Goal: Obtain resource: Download file/media

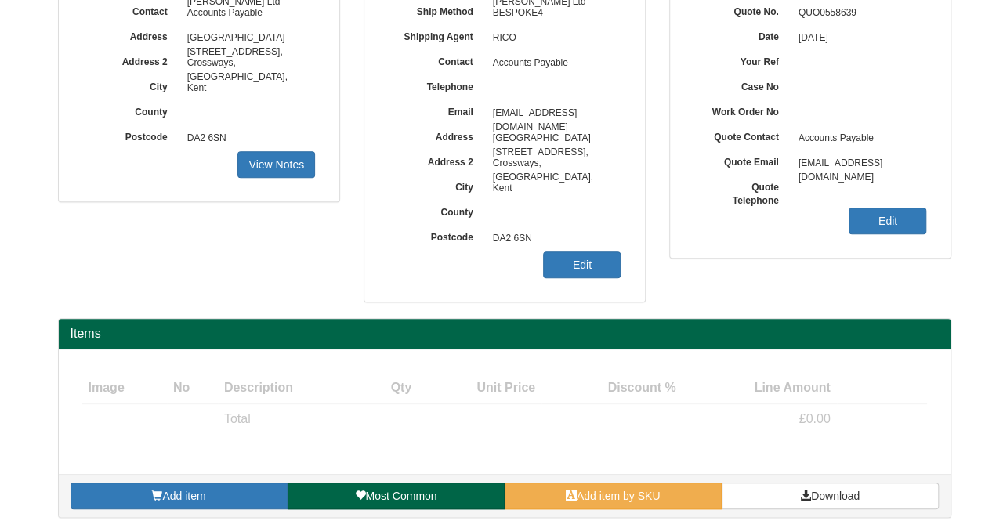
scroll to position [232, 0]
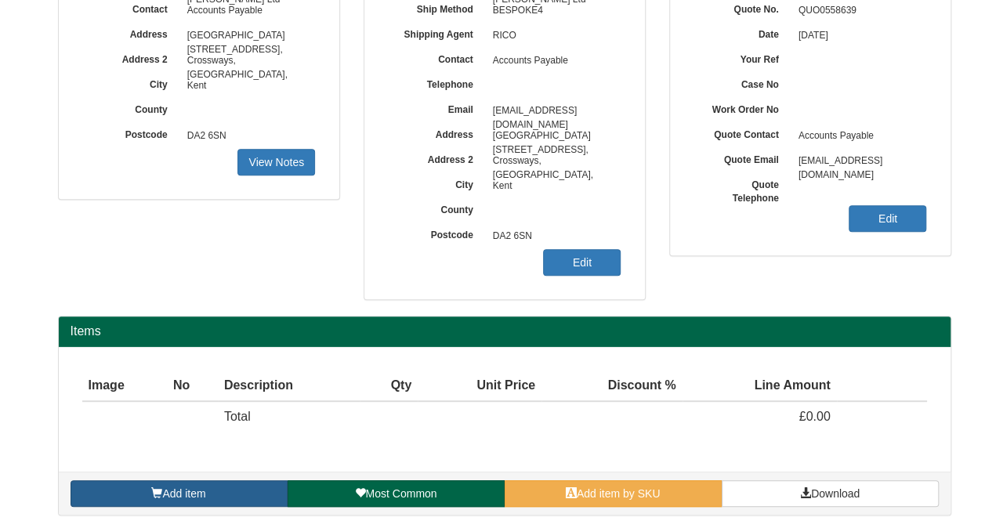
click at [248, 485] on link "Add item" at bounding box center [178, 493] width 217 height 27
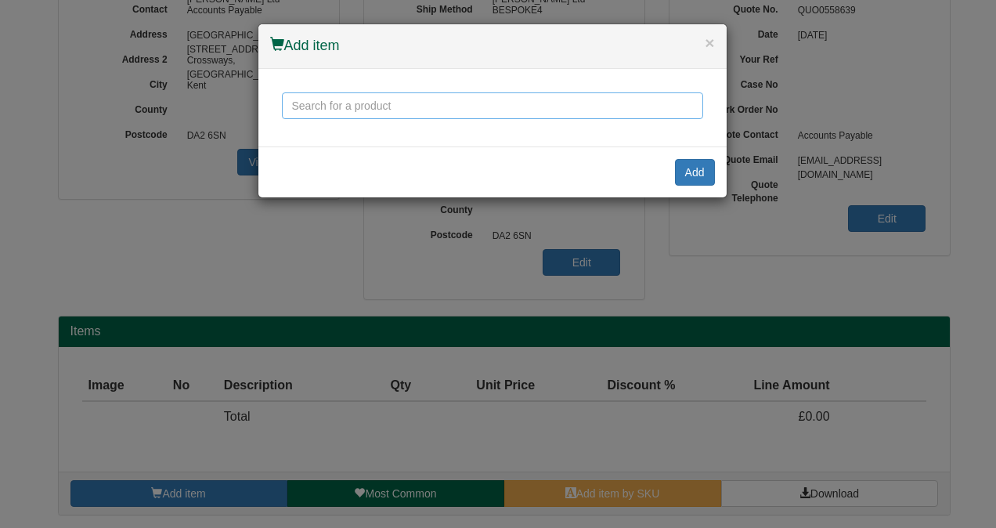
click at [428, 100] on input "text" at bounding box center [492, 105] width 421 height 27
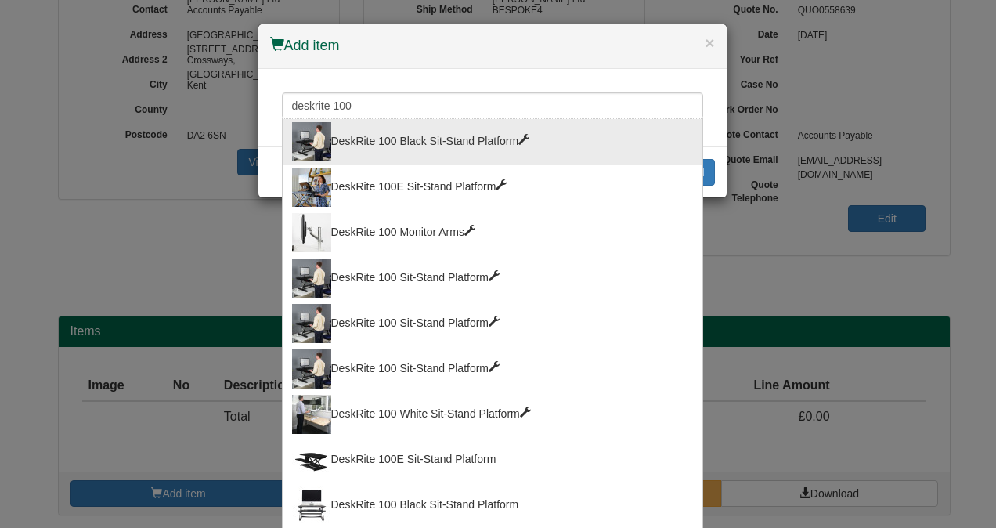
click at [432, 139] on div "DeskRite 100 Black Sit-Stand Platform" at bounding box center [492, 141] width 401 height 39
type input "DeskRite 100 Black Sit-Stand Platform"
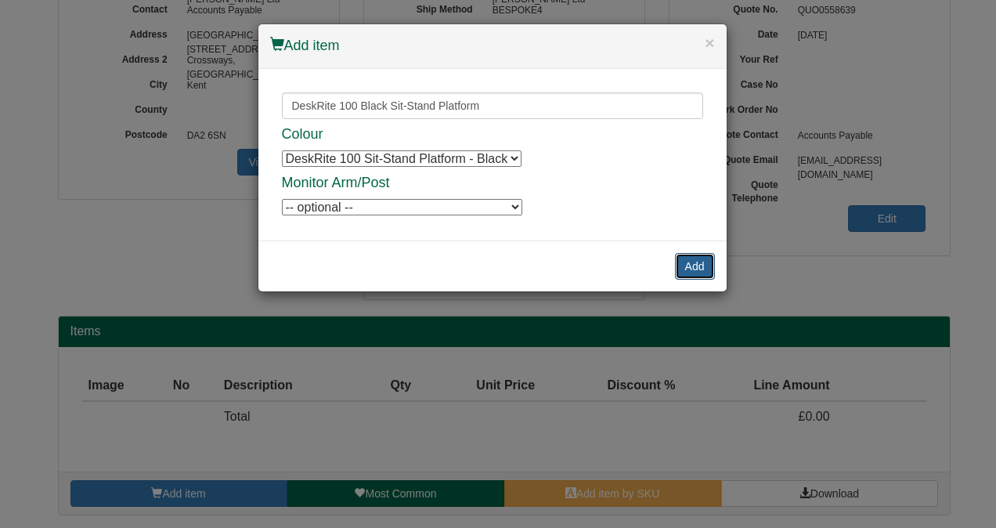
click at [688, 257] on button "Add" at bounding box center [695, 266] width 40 height 27
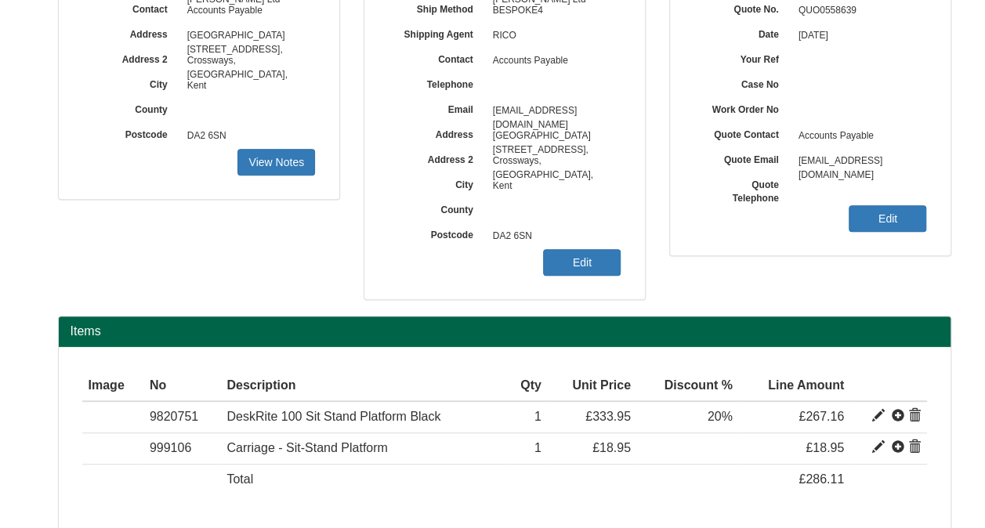
scroll to position [294, 0]
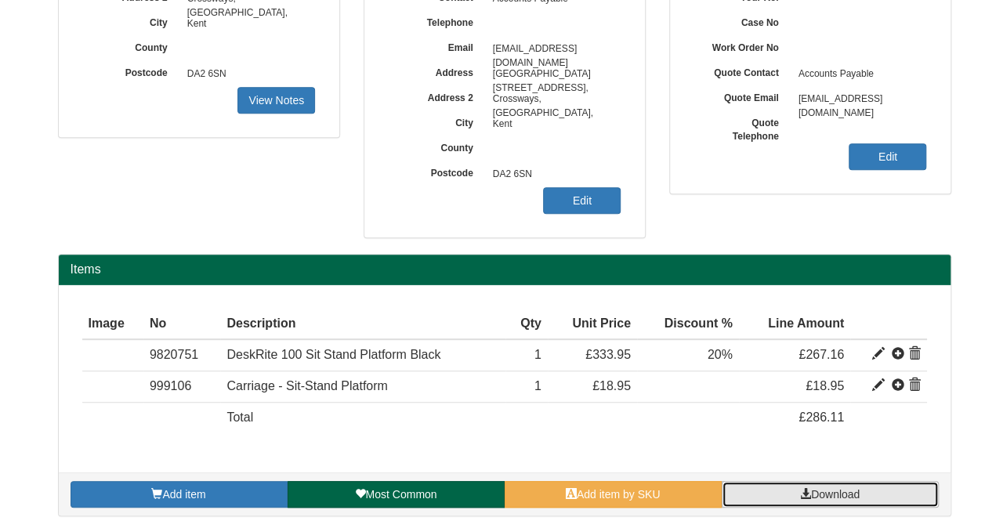
click at [822, 493] on span "Download" at bounding box center [835, 494] width 49 height 13
